Goal: Obtain resource: Download file/media

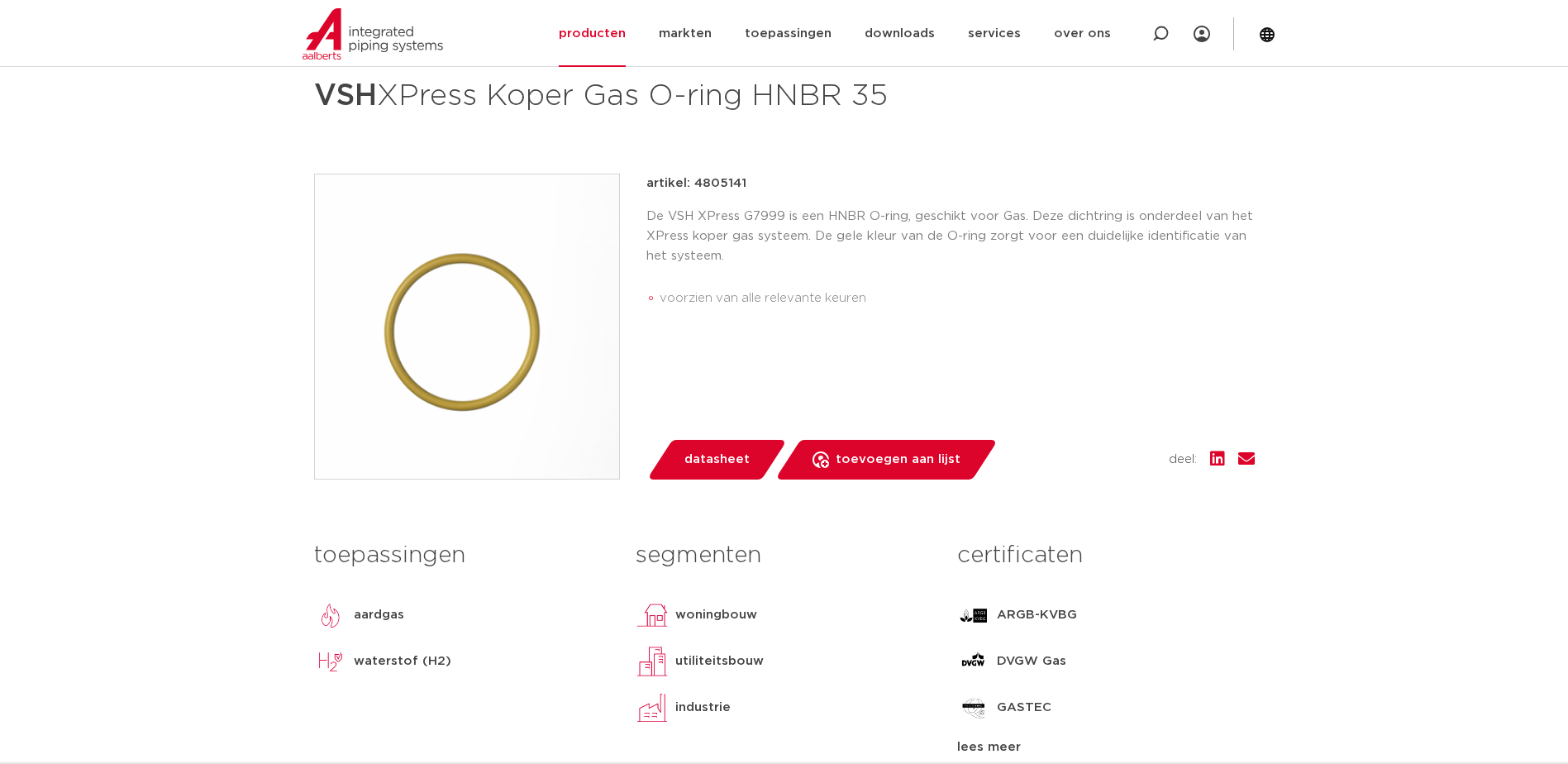
click at [730, 475] on link "datasheet" at bounding box center [717, 459] width 141 height 40
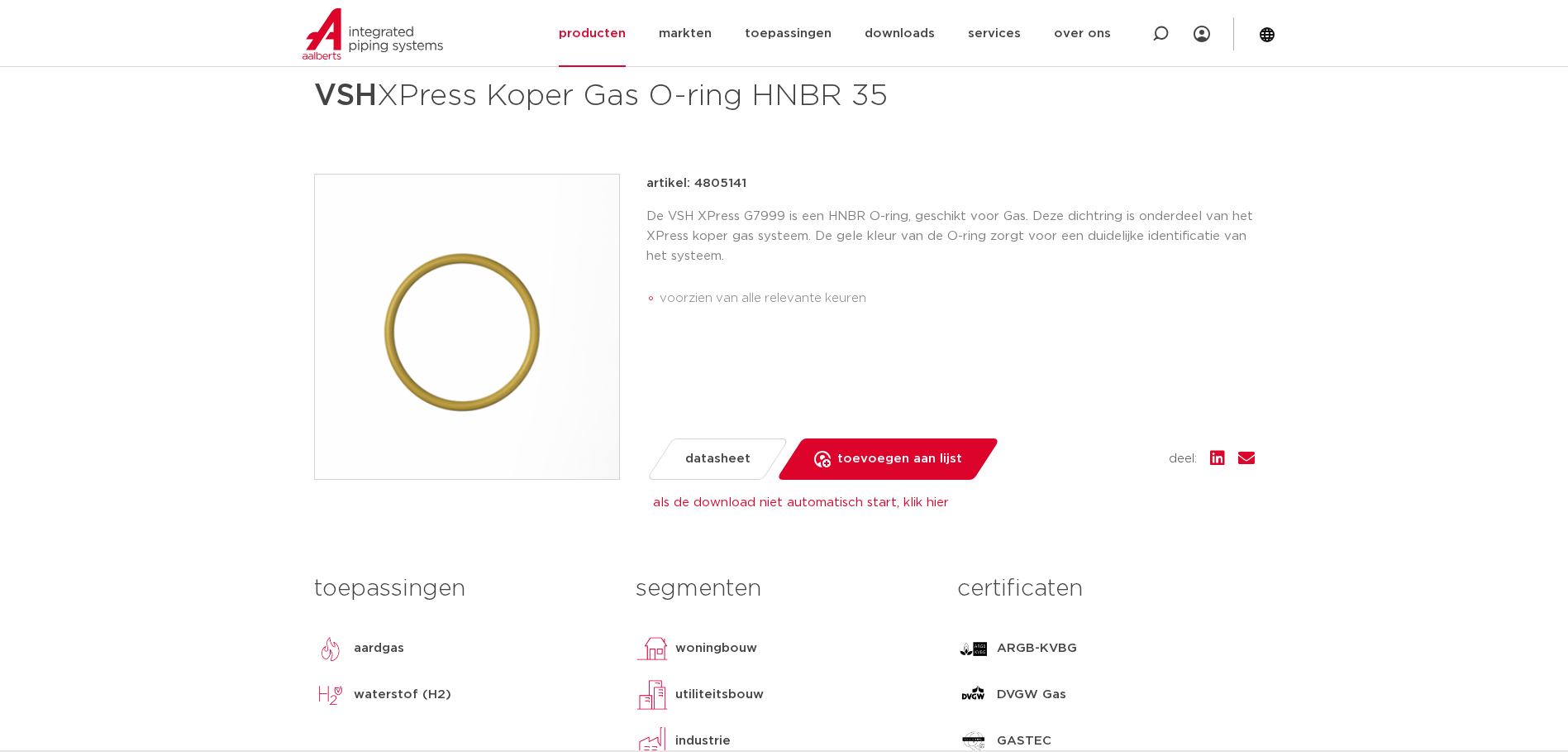
drag, startPoint x: 743, startPoint y: 181, endPoint x: 698, endPoint y: 189, distance: 45.7
click at [690, 190] on p "artikel: 4805141" at bounding box center [697, 183] width 100 height 20
drag, startPoint x: 698, startPoint y: 189, endPoint x: 719, endPoint y: 184, distance: 21.6
click at [719, 184] on p "artikel: 4805141" at bounding box center [697, 183] width 100 height 20
drag, startPoint x: 692, startPoint y: 187, endPoint x: 741, endPoint y: 184, distance: 49.1
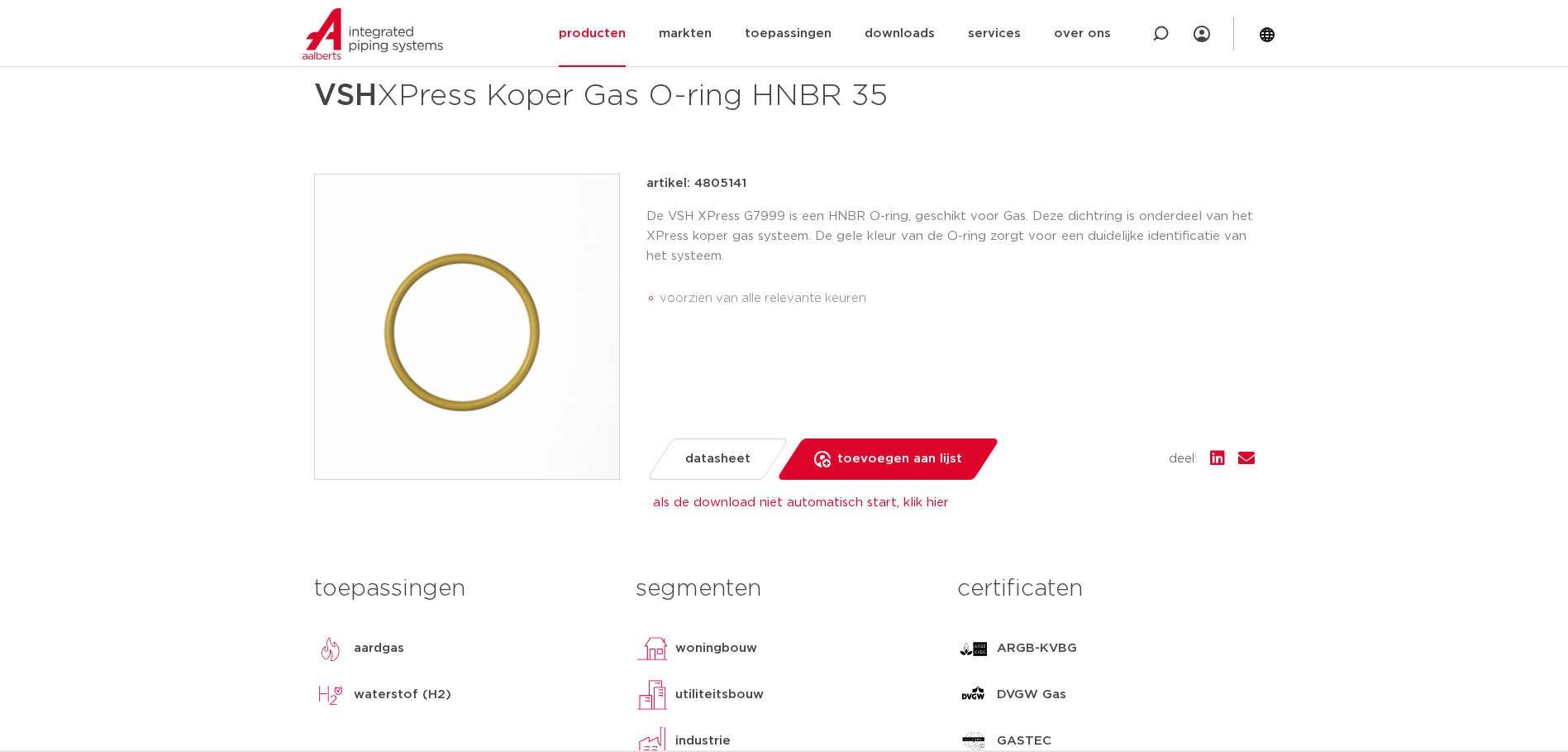
click at [741, 184] on p "artikel: 4805141" at bounding box center [697, 183] width 100 height 20
click at [747, 183] on div "artikel: 4805141" at bounding box center [950, 183] width 609 height 20
drag, startPoint x: 746, startPoint y: 183, endPoint x: 710, endPoint y: 185, distance: 36.1
click at [710, 185] on div "artikel: 4805141" at bounding box center [950, 183] width 609 height 20
copy div "4805141"
